Goal: Transaction & Acquisition: Purchase product/service

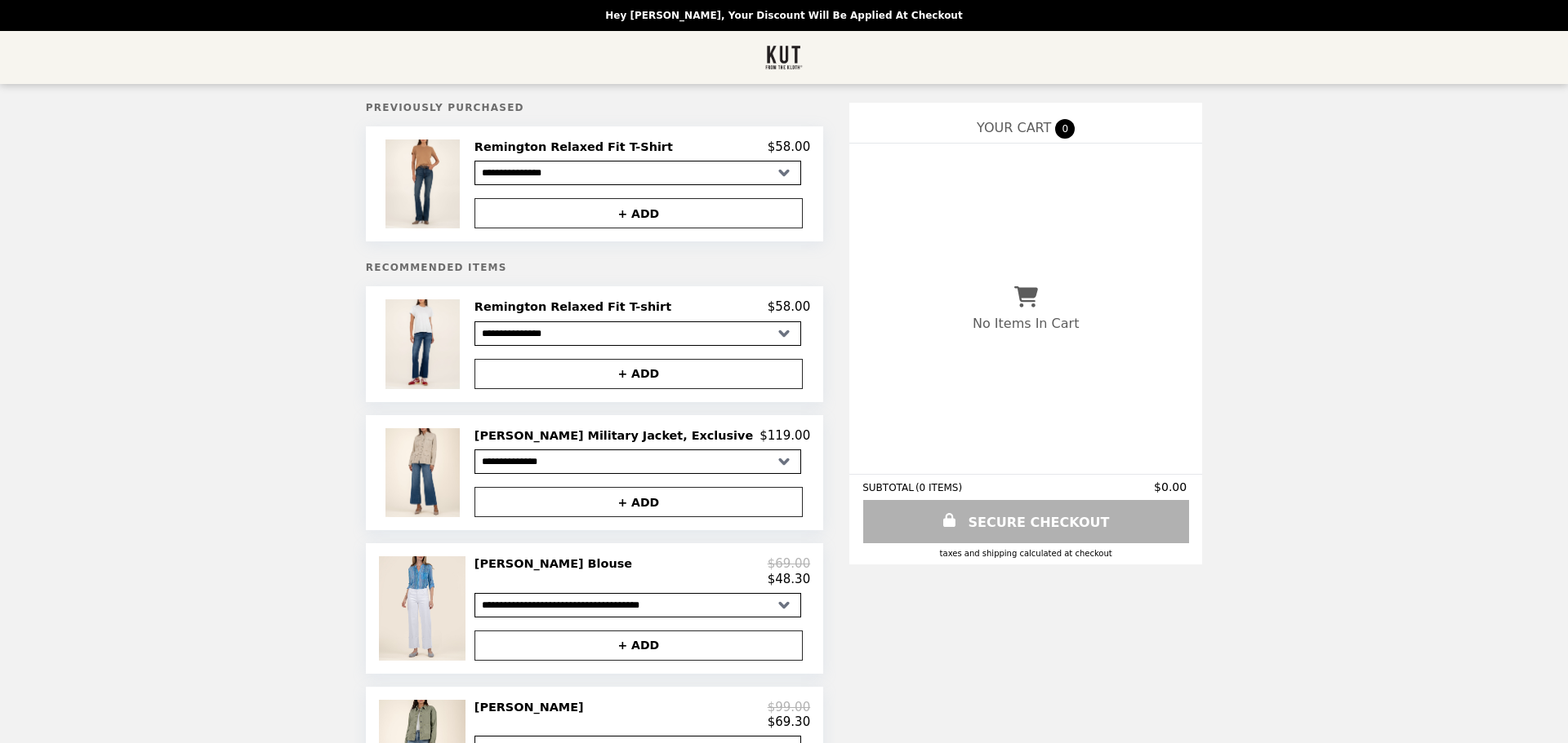
select select "**********"
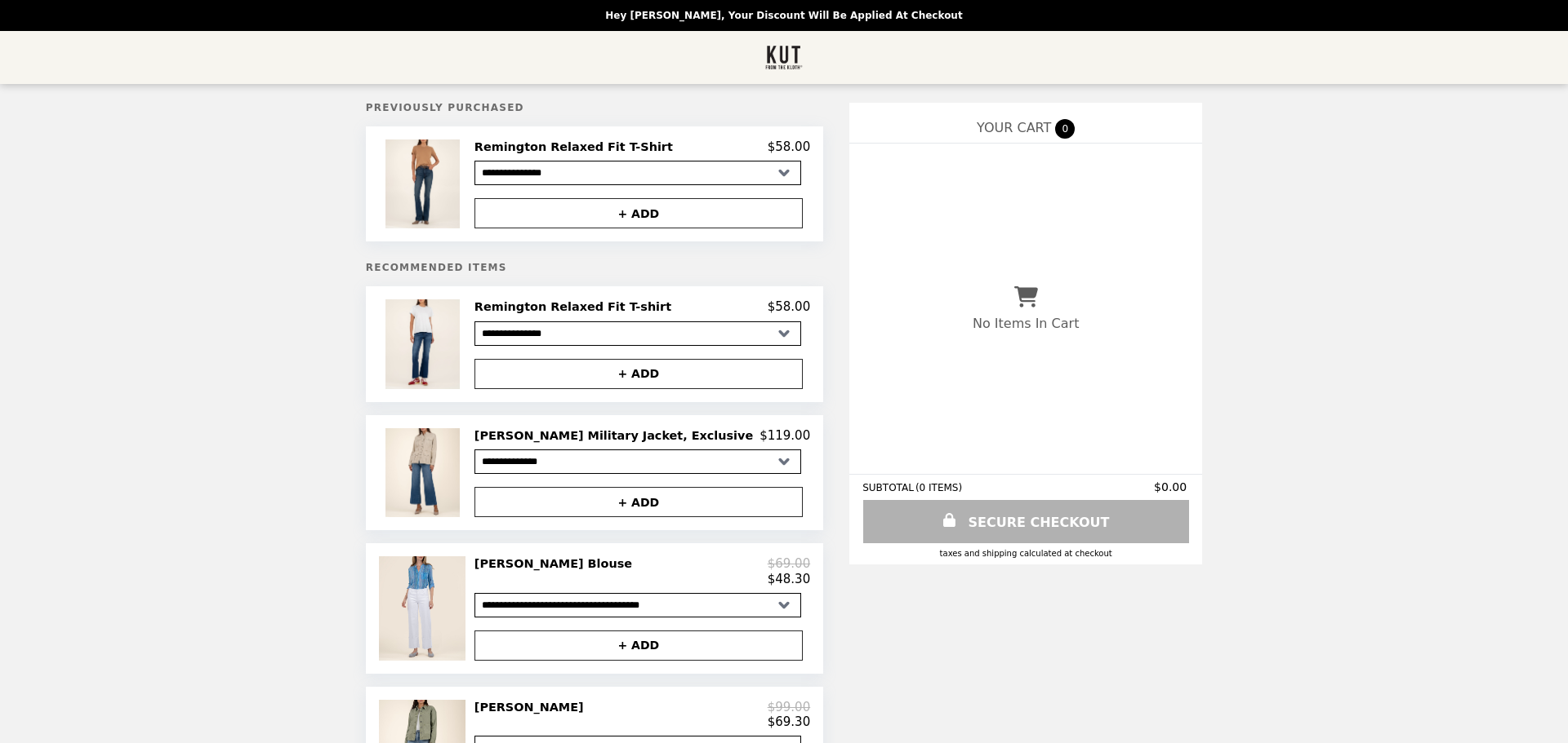
select select "**********"
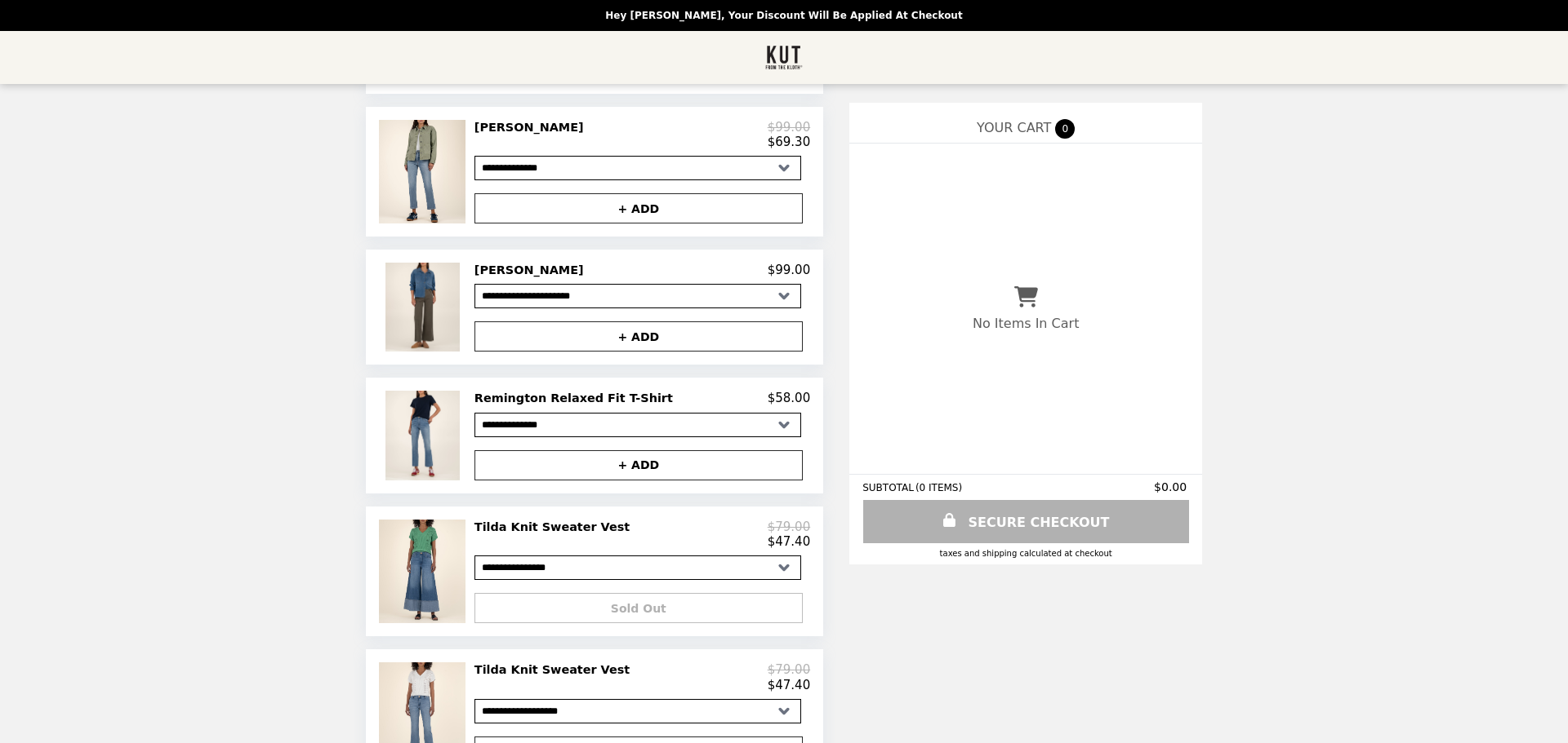
scroll to position [707, 0]
